Goal: Task Accomplishment & Management: Manage account settings

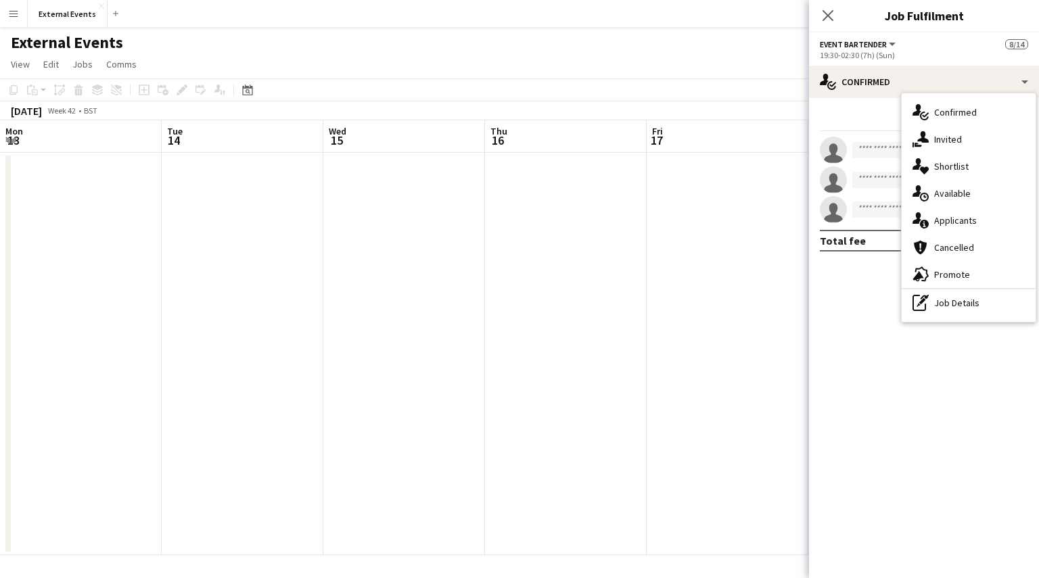
scroll to position [268, 0]
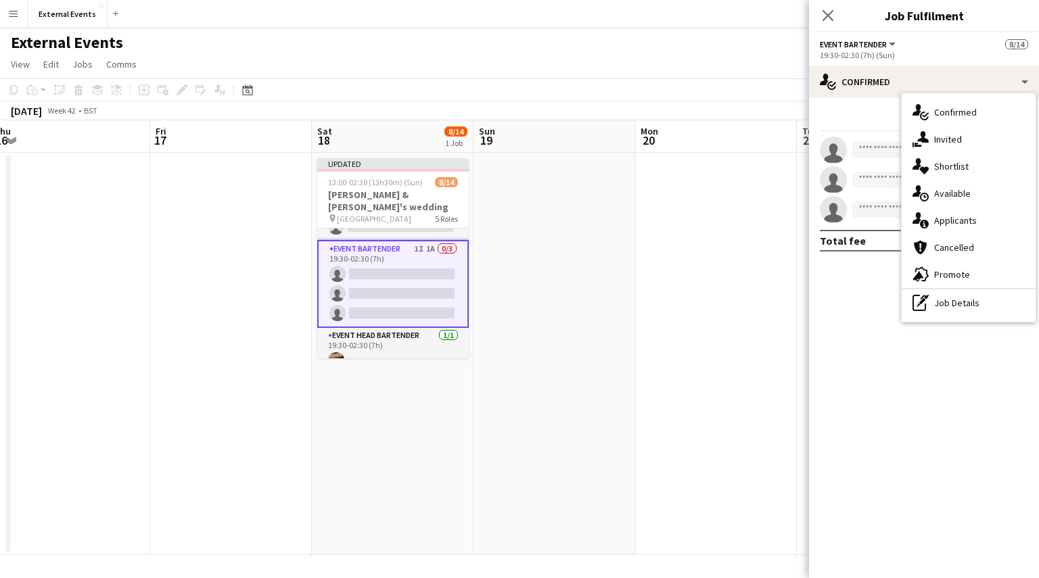
click at [940, 141] on span "Invited" at bounding box center [948, 139] width 28 height 12
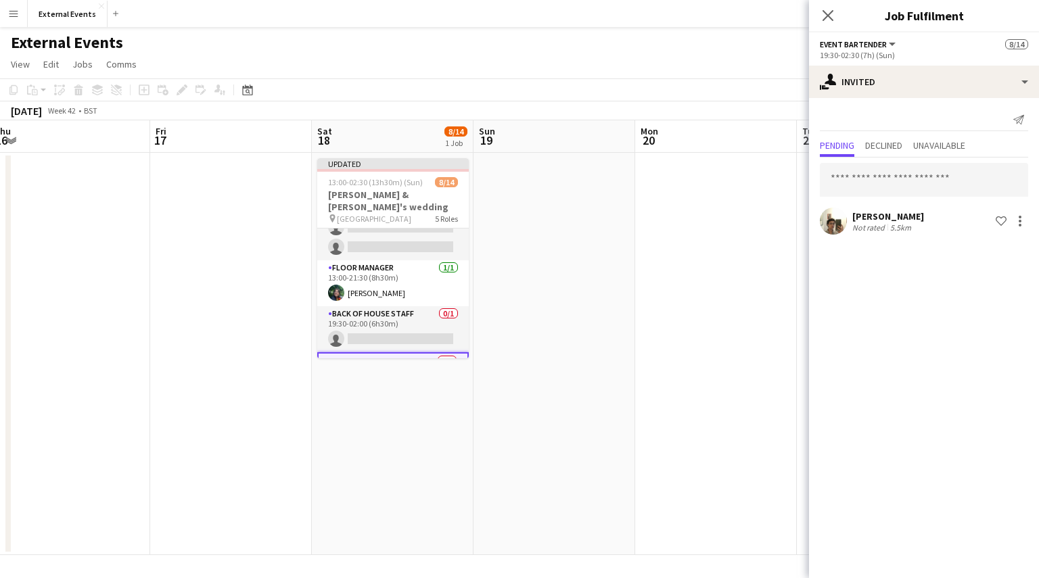
scroll to position [154, 0]
click at [398, 322] on app-card-role "Back of house staff 0/1 19:30-02:00 (6h30m) single-neutral-actions" at bounding box center [393, 331] width 152 height 46
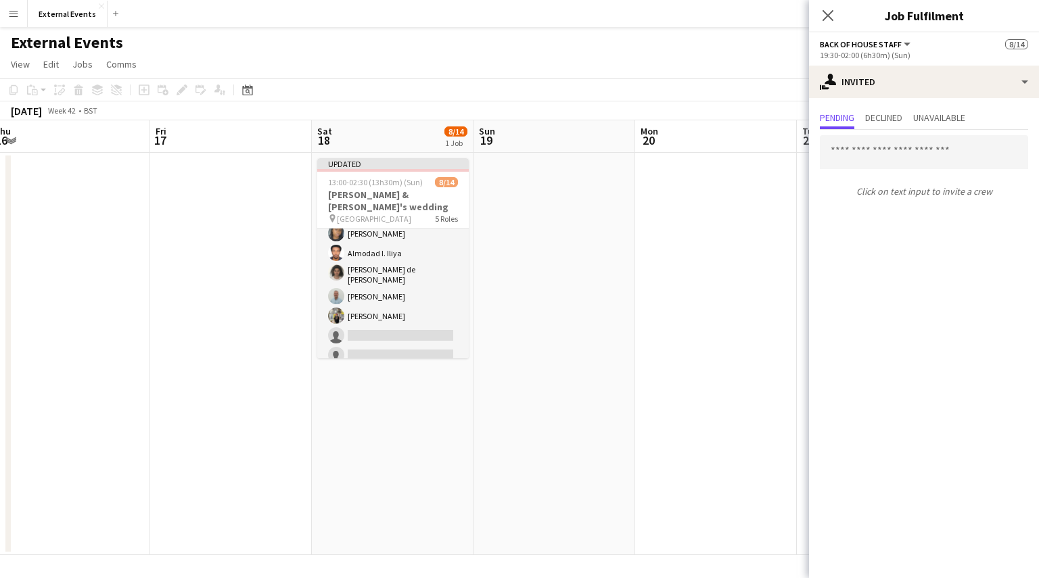
scroll to position [46, 0]
click at [829, 11] on icon "Close pop-in" at bounding box center [827, 15] width 13 height 13
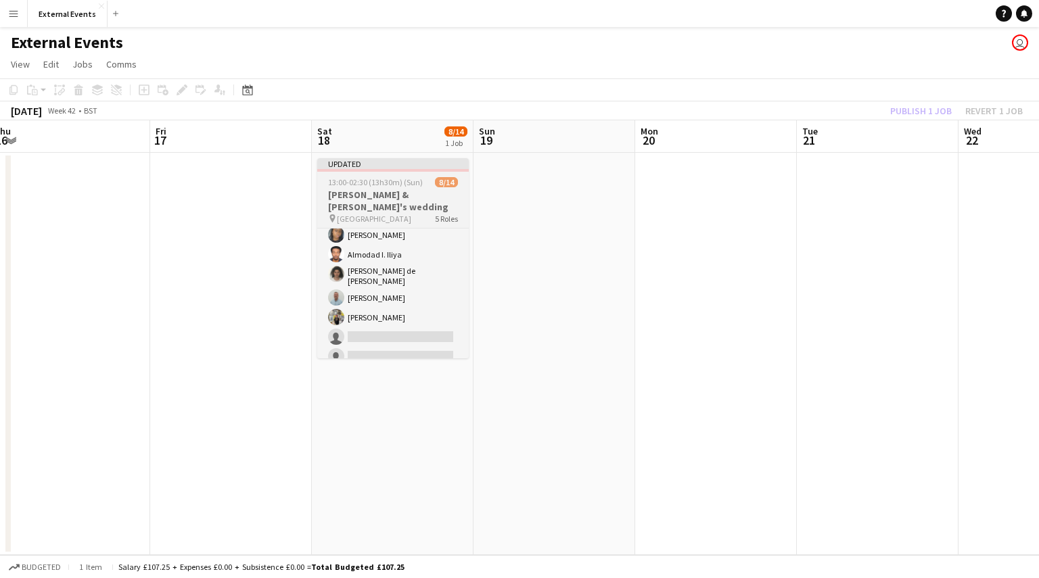
click at [388, 170] on div at bounding box center [393, 170] width 152 height 3
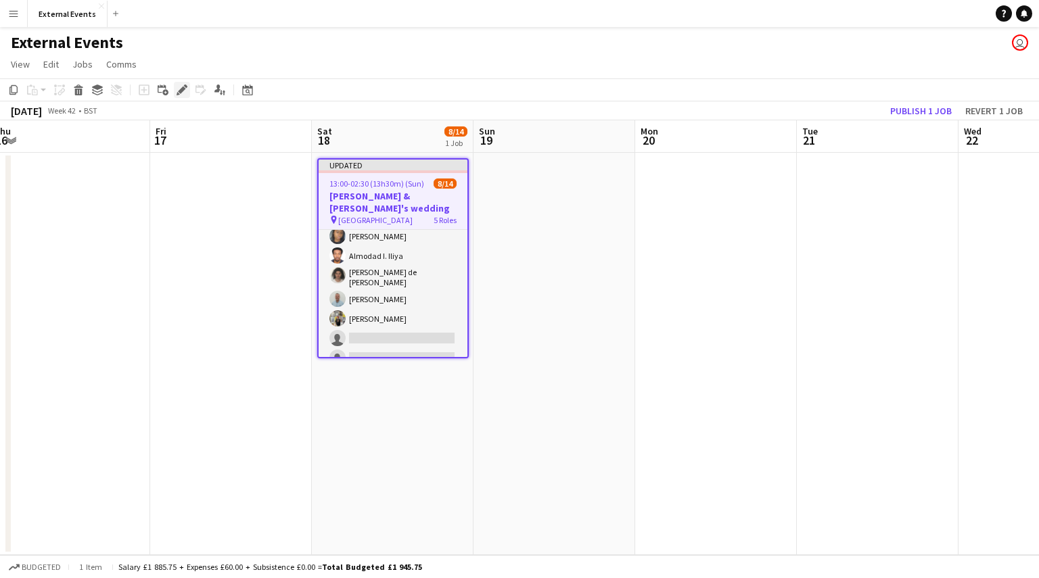
click at [184, 85] on icon "Edit" at bounding box center [182, 90] width 11 height 11
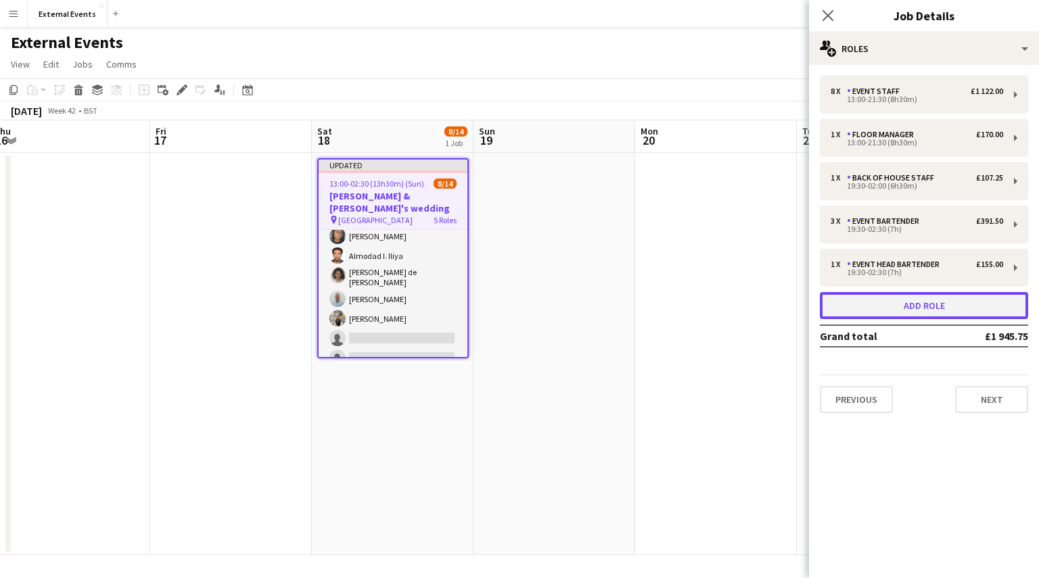
click at [905, 305] on button "Add role" at bounding box center [924, 305] width 208 height 27
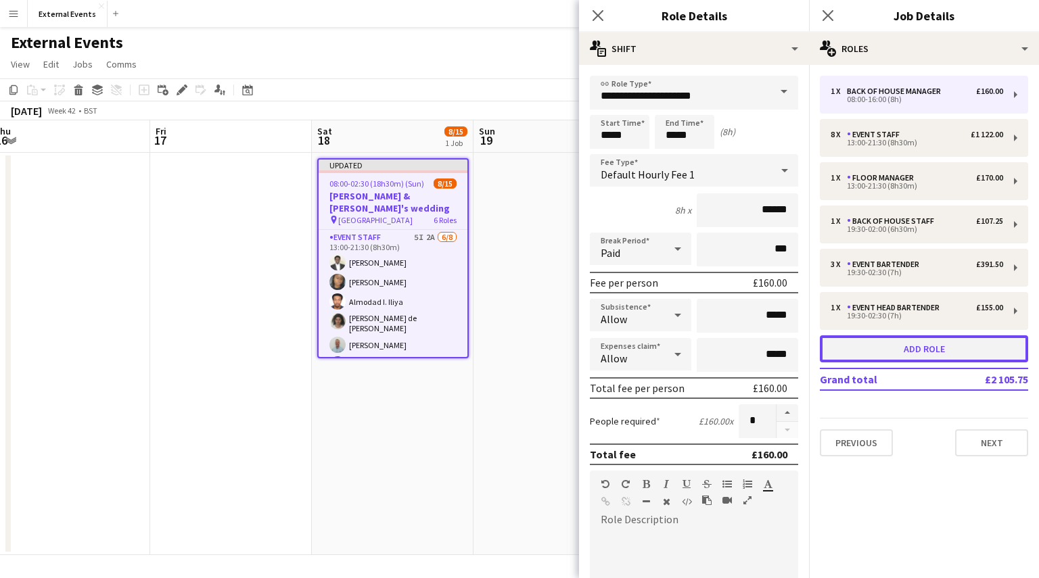
scroll to position [92, 0]
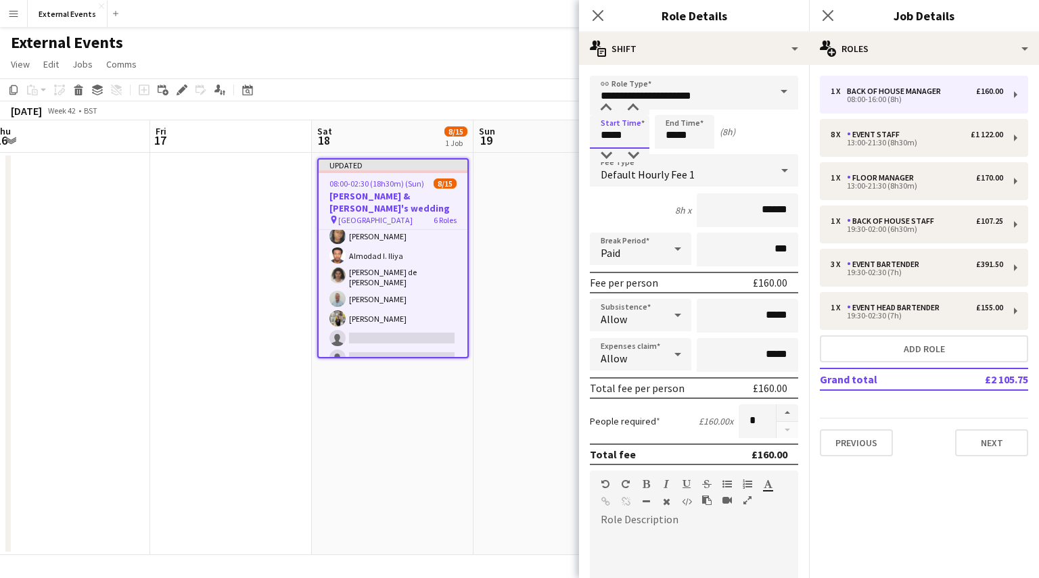
click at [621, 139] on input "*****" at bounding box center [620, 132] width 60 height 34
click at [608, 106] on div at bounding box center [606, 108] width 27 height 14
type input "*****"
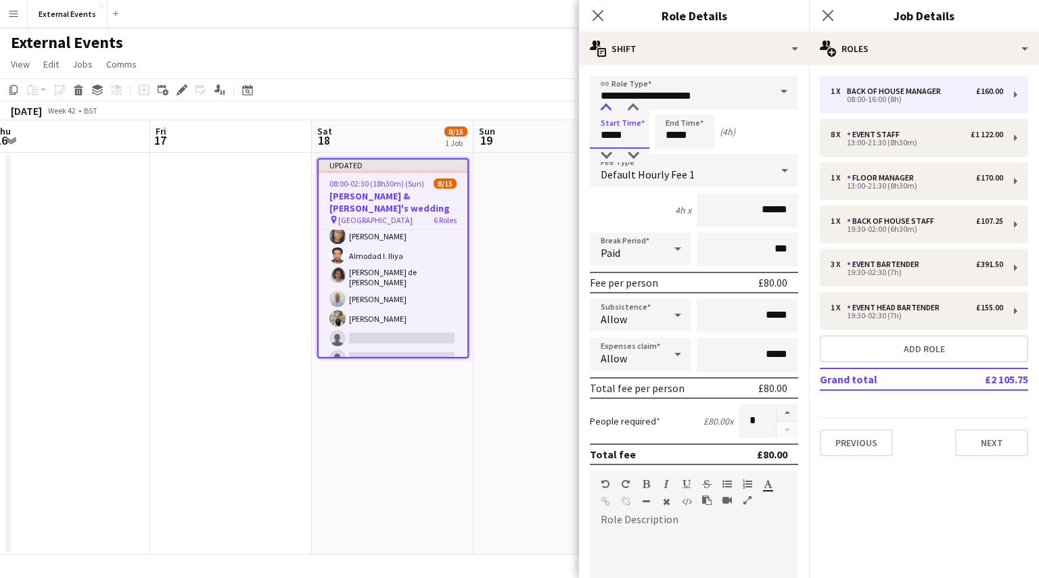
click at [608, 106] on div at bounding box center [606, 108] width 27 height 14
click at [697, 141] on input "*****" at bounding box center [685, 132] width 60 height 34
click at [669, 106] on div at bounding box center [671, 108] width 27 height 14
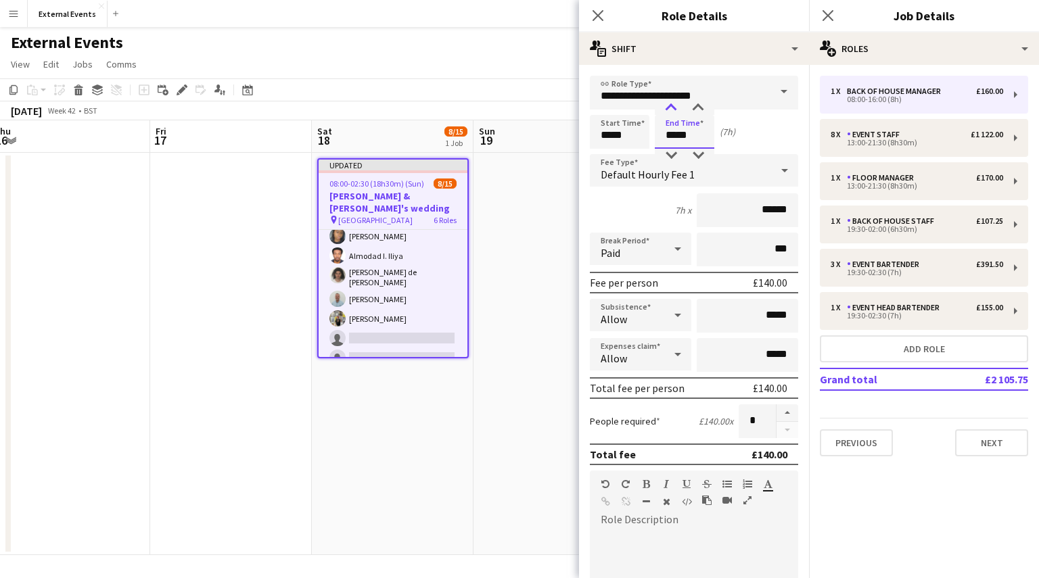
click at [669, 106] on div at bounding box center [671, 108] width 27 height 14
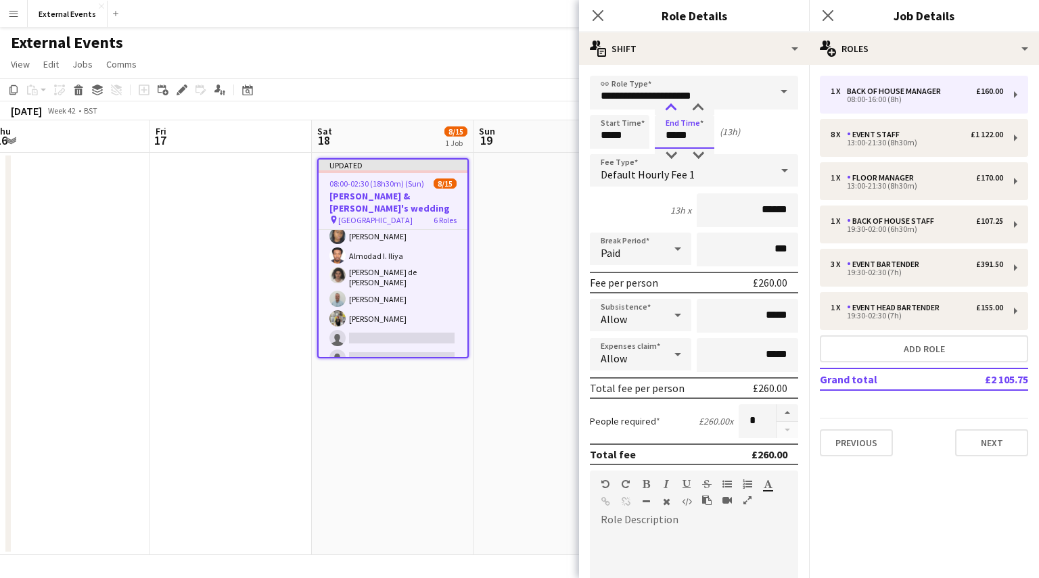
click at [669, 106] on div at bounding box center [671, 108] width 27 height 14
click at [671, 155] on div at bounding box center [671, 156] width 27 height 14
click at [674, 155] on div at bounding box center [671, 156] width 27 height 14
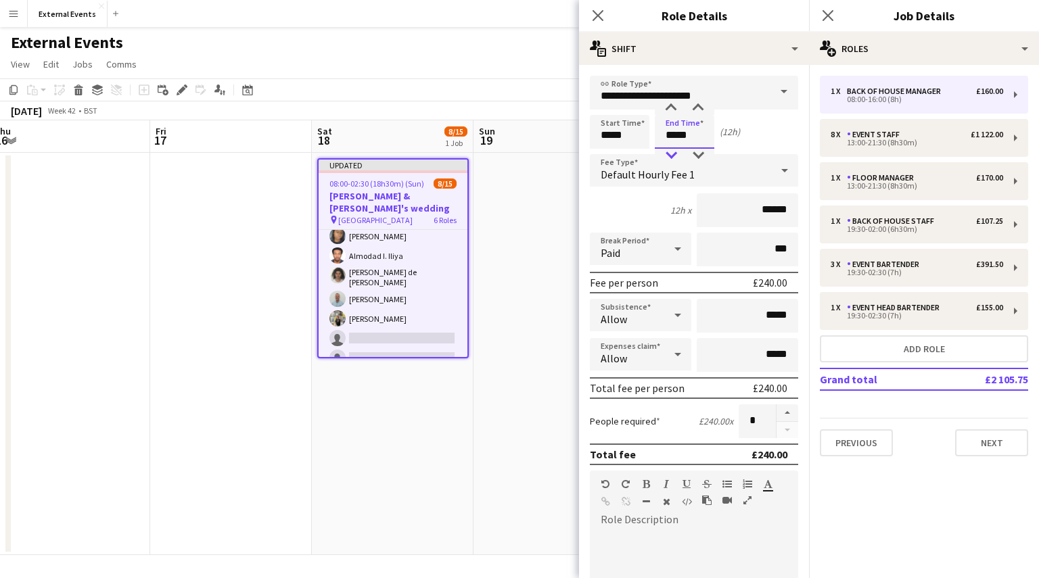
click at [674, 155] on div at bounding box center [671, 156] width 27 height 14
type input "*****"
click at [674, 155] on div at bounding box center [671, 156] width 27 height 14
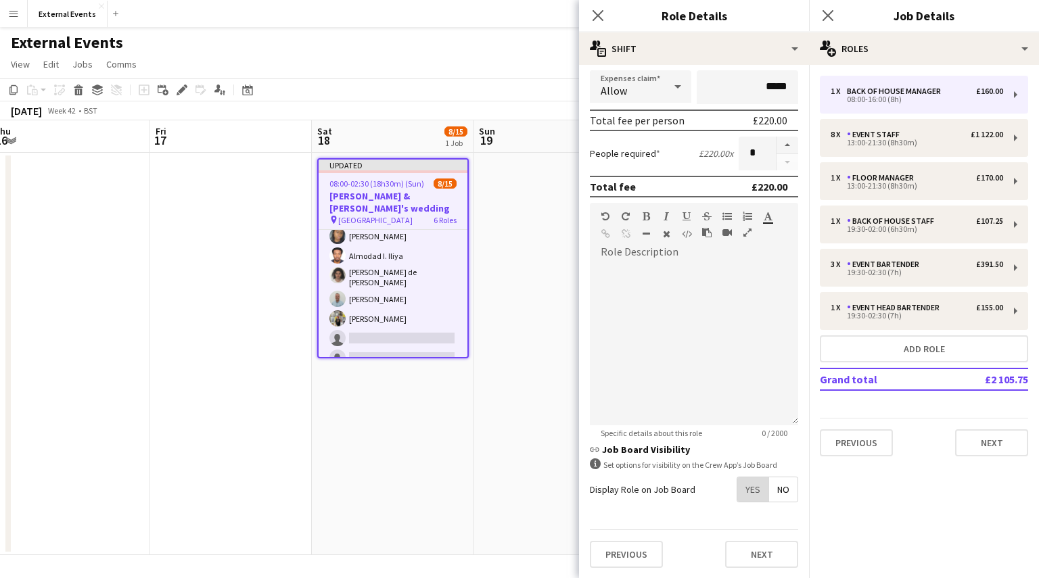
click at [750, 491] on span "Yes" at bounding box center [752, 490] width 31 height 24
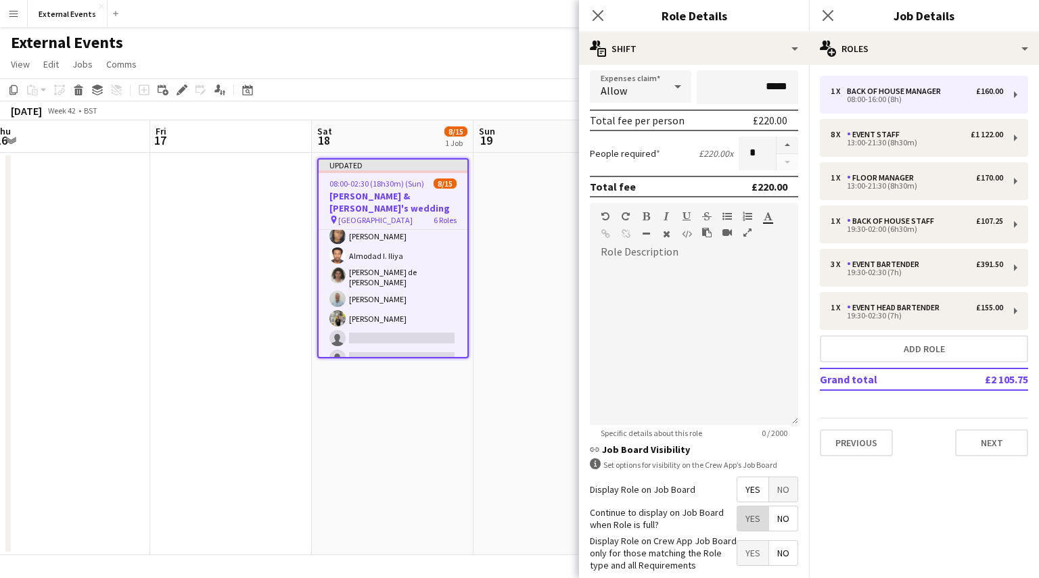
click at [750, 514] on span "Yes" at bounding box center [752, 519] width 31 height 24
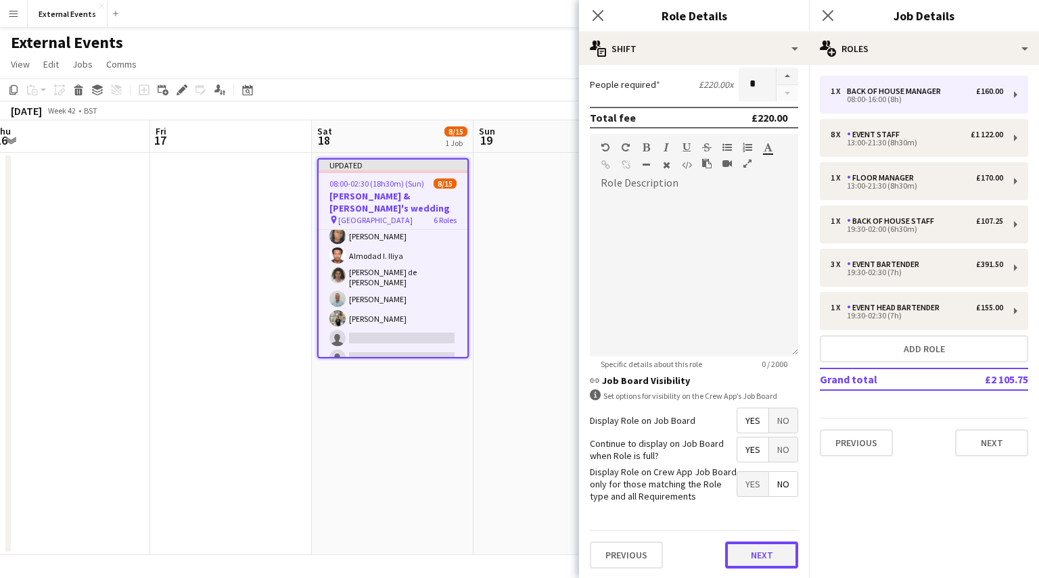
click at [754, 555] on button "Next" at bounding box center [761, 555] width 73 height 27
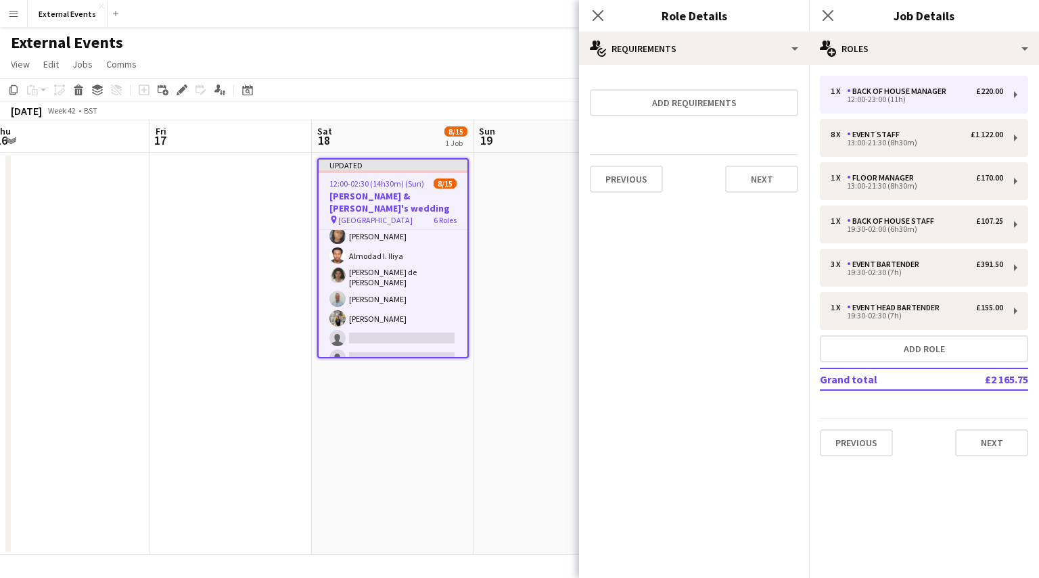
scroll to position [0, 0]
click at [755, 186] on button "Next" at bounding box center [761, 179] width 73 height 27
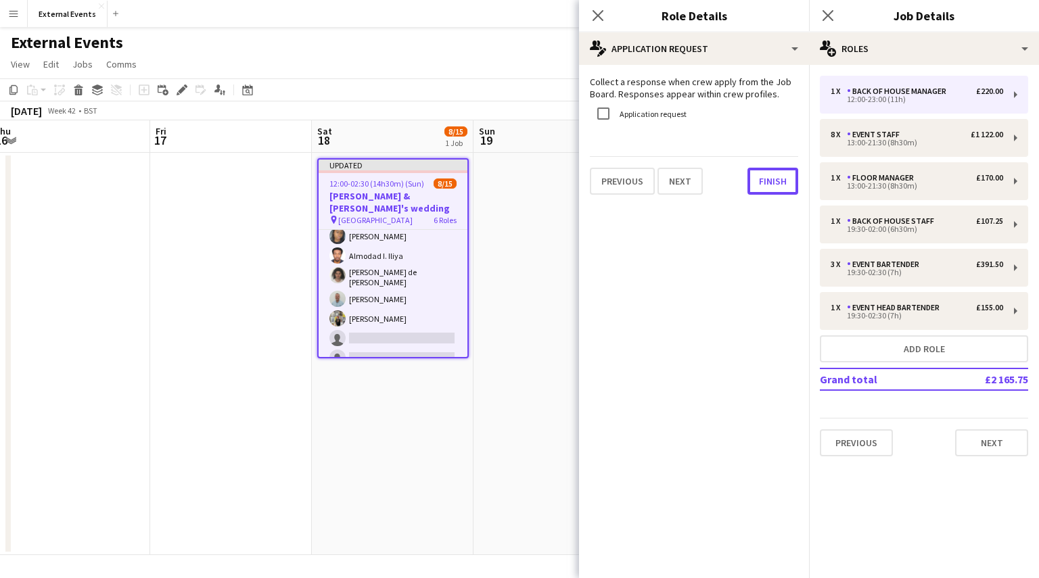
click at [755, 186] on button "Finish" at bounding box center [773, 181] width 51 height 27
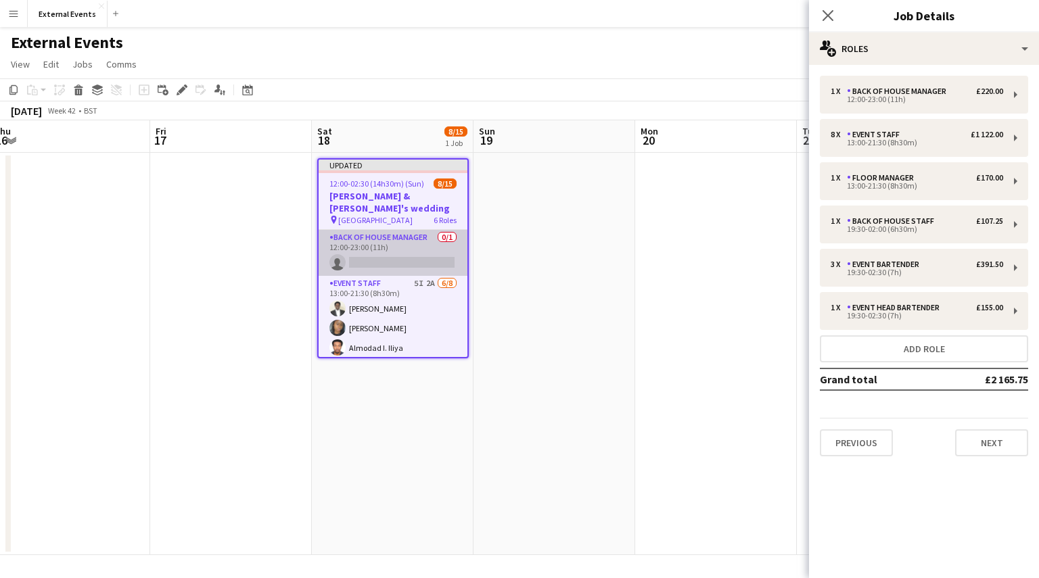
click at [386, 230] on app-card-role "Back of house manager 0/1 12:00-23:00 (11h) single-neutral-actions" at bounding box center [393, 253] width 149 height 46
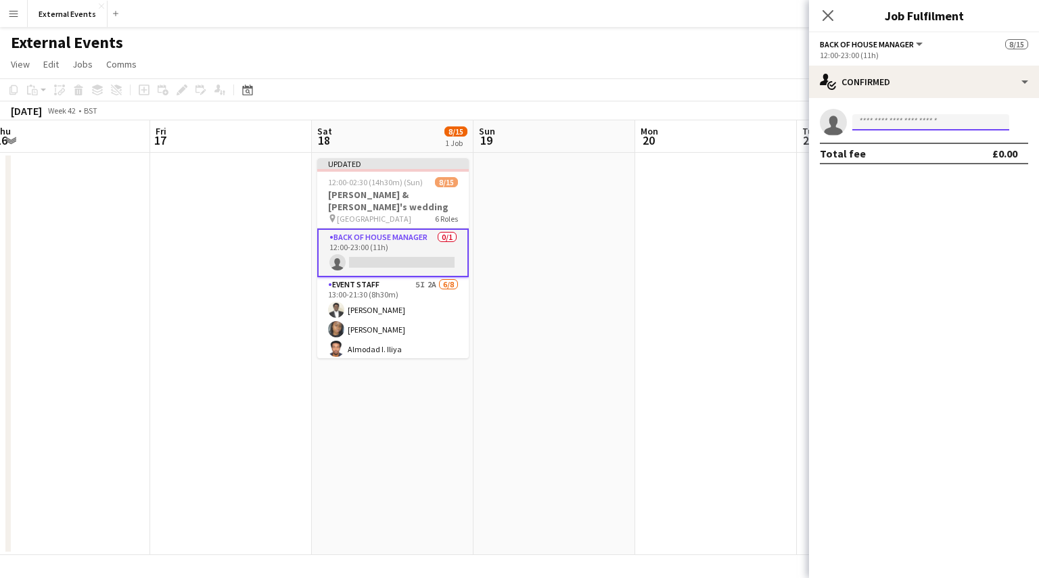
click at [869, 116] on input at bounding box center [930, 122] width 157 height 16
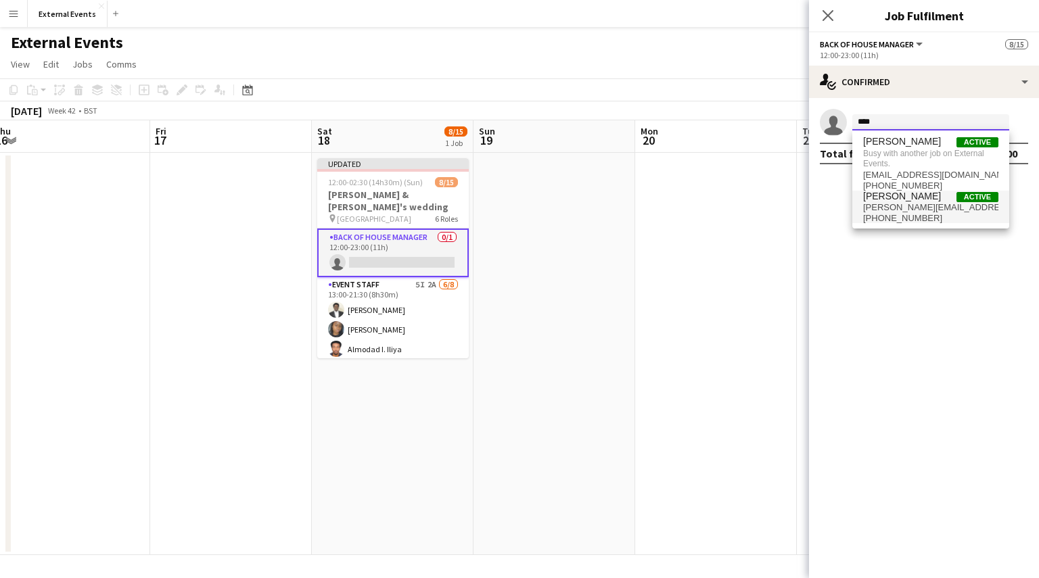
type input "****"
click at [909, 208] on span "[PERSON_NAME][EMAIL_ADDRESS][DOMAIN_NAME]" at bounding box center [930, 207] width 135 height 11
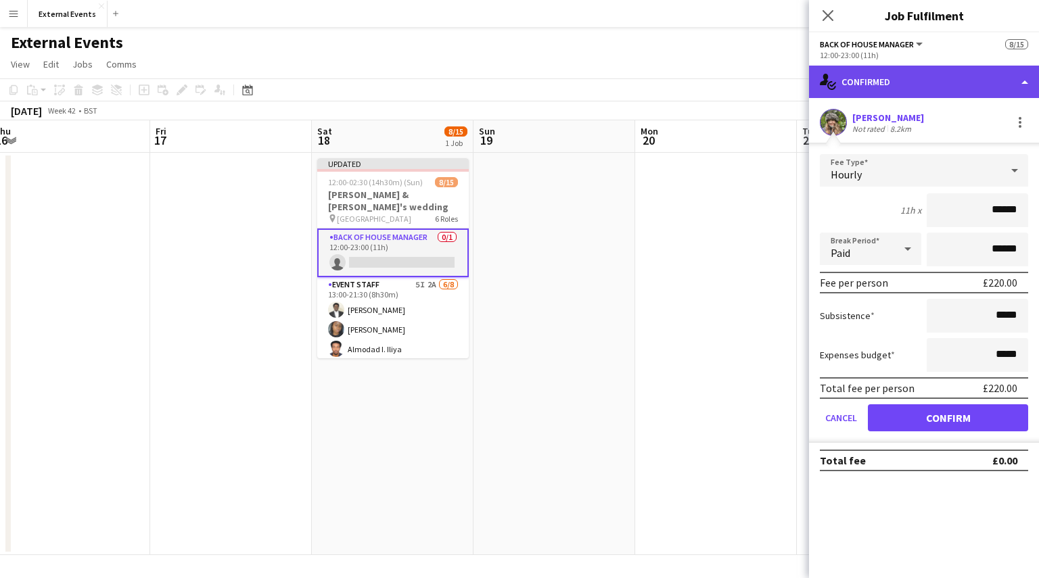
click at [942, 84] on div "single-neutral-actions-check-2 Confirmed" at bounding box center [924, 82] width 230 height 32
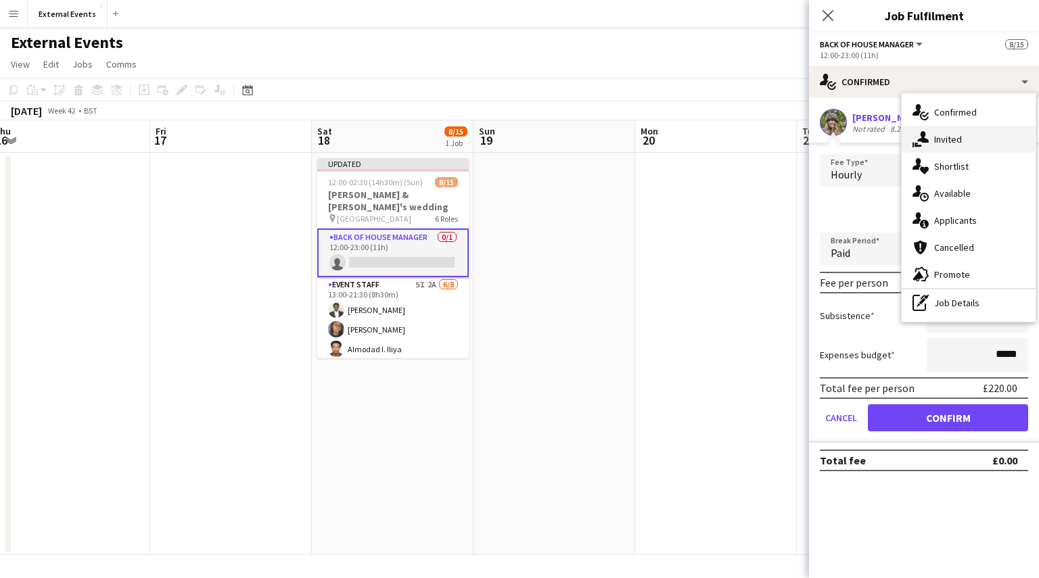
click at [949, 139] on span "Invited" at bounding box center [948, 139] width 28 height 12
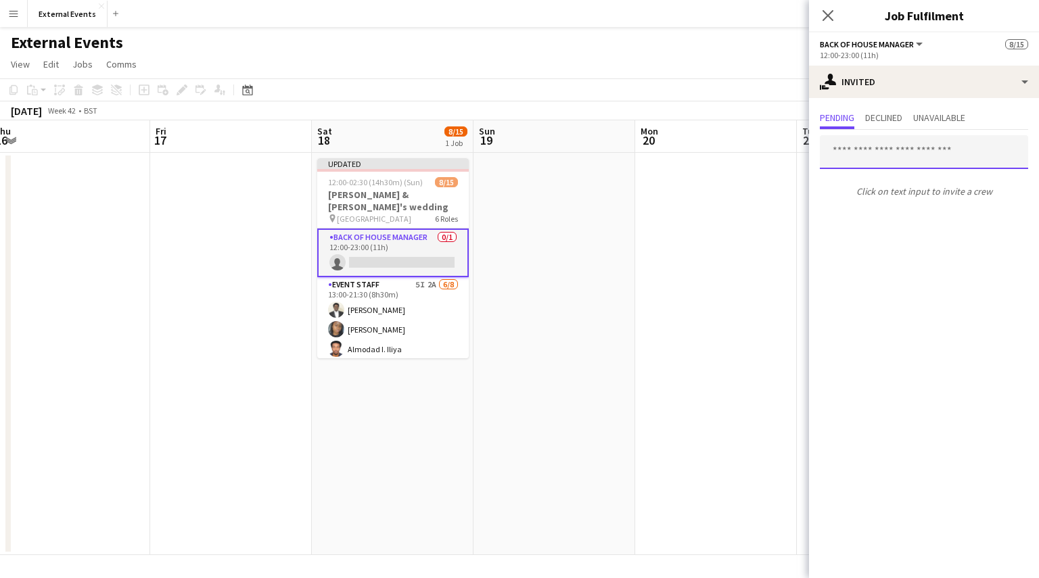
click at [880, 144] on input "text" at bounding box center [924, 152] width 208 height 34
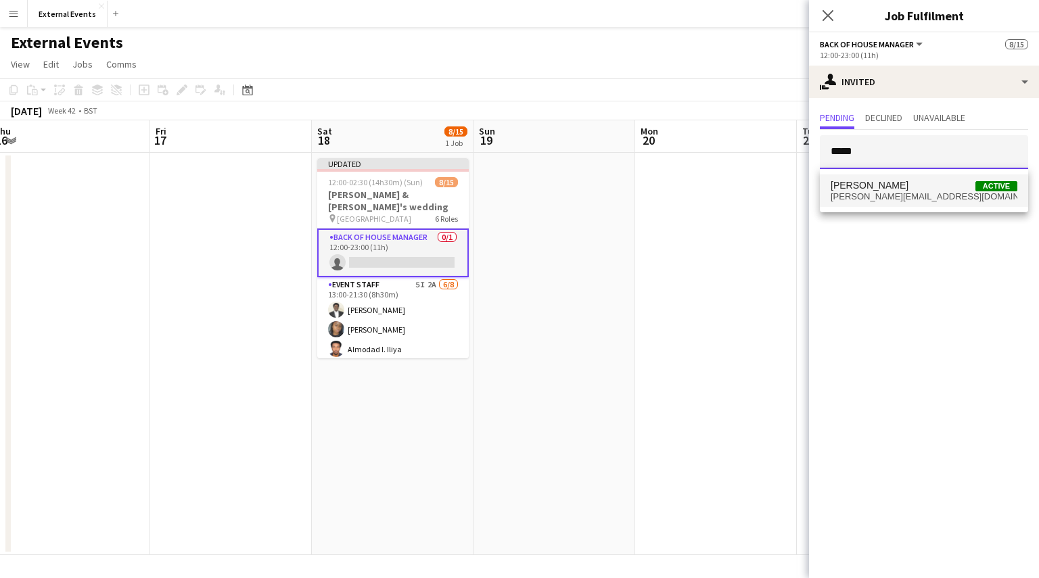
type input "*****"
click at [901, 192] on span "[PERSON_NAME][EMAIL_ADDRESS][DOMAIN_NAME]" at bounding box center [924, 196] width 187 height 11
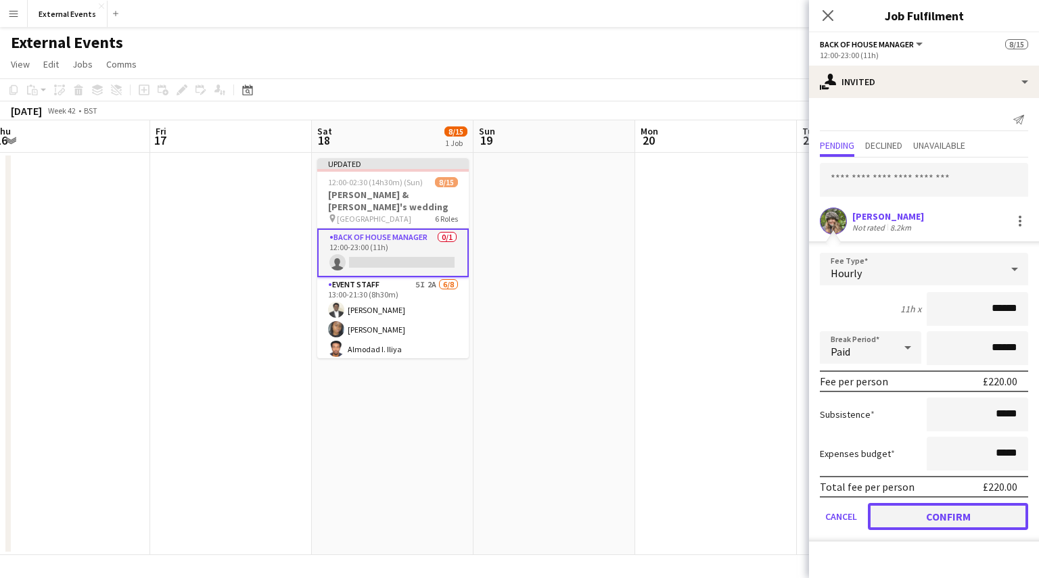
click at [938, 523] on button "Confirm" at bounding box center [948, 516] width 160 height 27
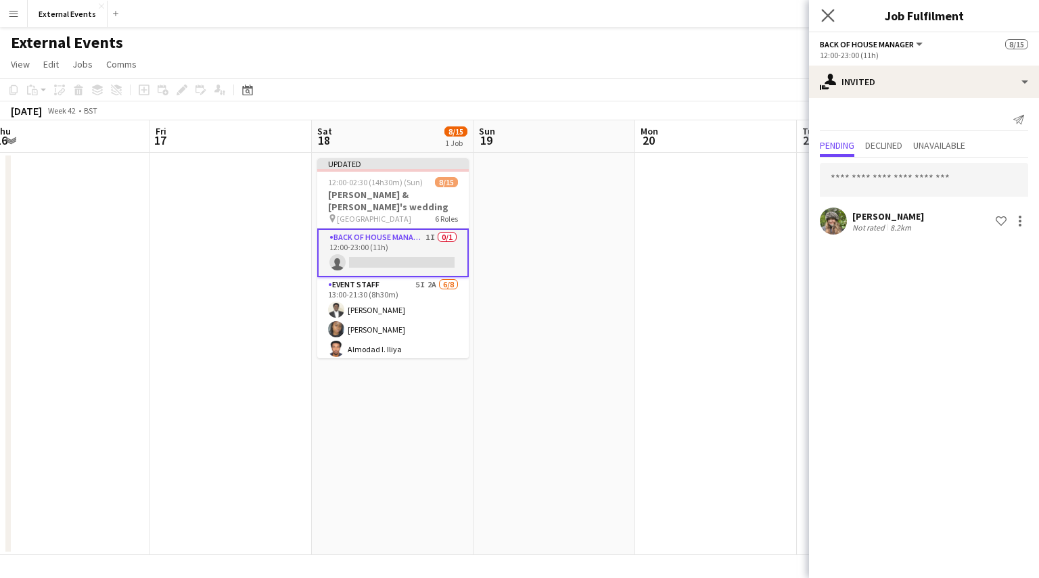
click at [819, 12] on app-icon "Close pop-in" at bounding box center [829, 16] width 20 height 20
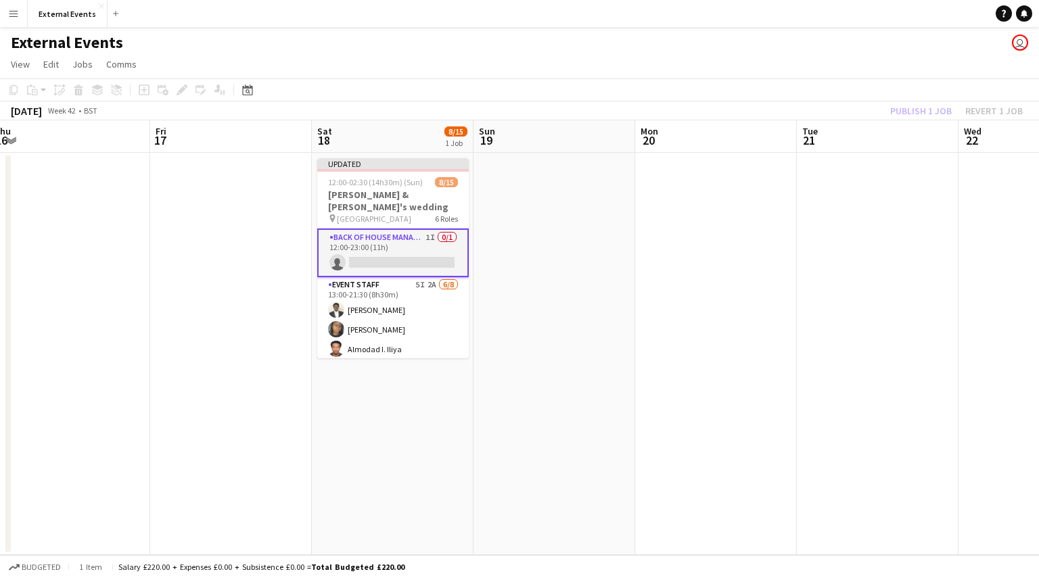
click at [909, 114] on div "Publish 1 job Revert 1 job" at bounding box center [956, 111] width 165 height 18
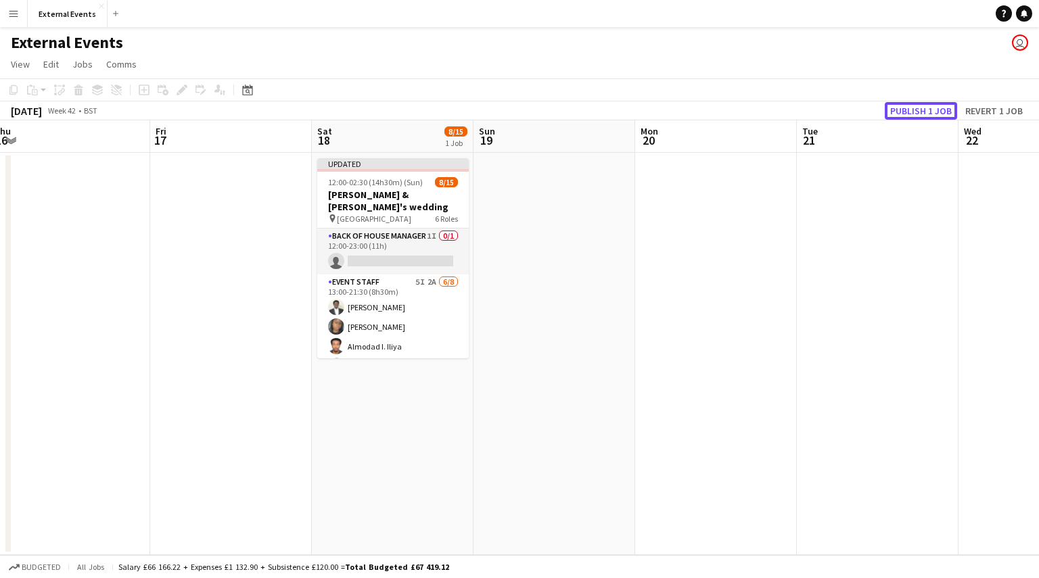
click at [909, 114] on button "Publish 1 job" at bounding box center [921, 111] width 72 height 18
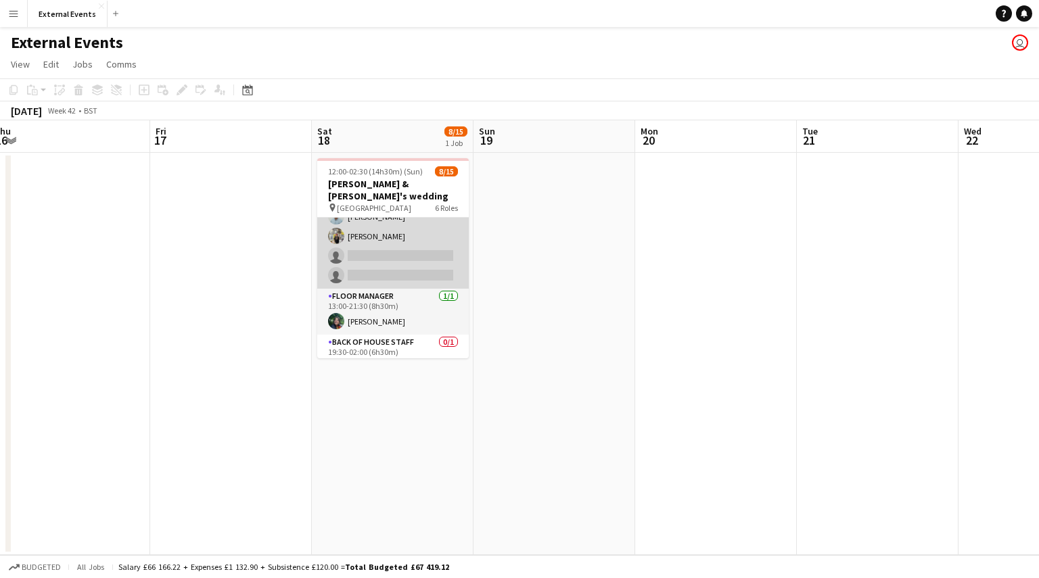
scroll to position [303, 0]
